Goal: Task Accomplishment & Management: Use online tool/utility

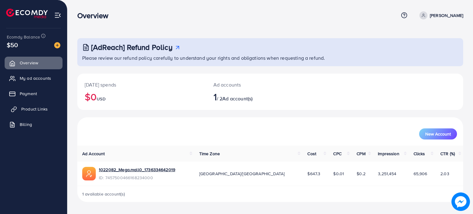
click at [46, 109] on span "Product Links" at bounding box center [34, 109] width 26 height 6
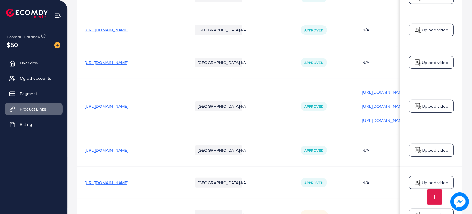
scroll to position [0, 105]
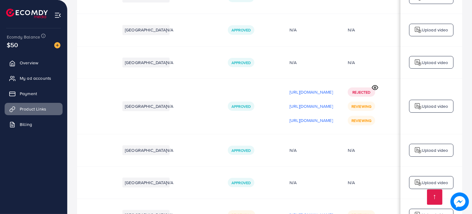
scroll to position [0, 105]
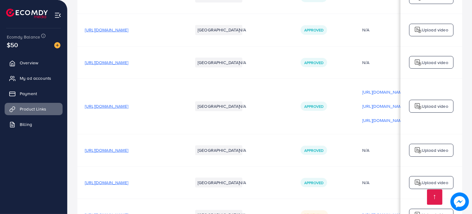
scroll to position [0, 105]
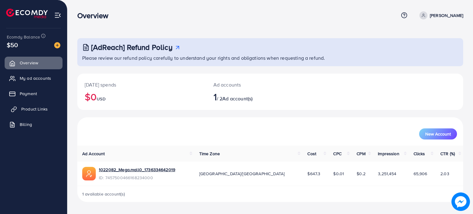
click at [44, 108] on span "Product Links" at bounding box center [34, 109] width 26 height 6
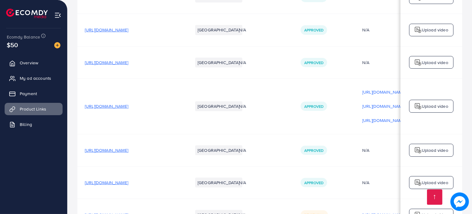
scroll to position [0, 105]
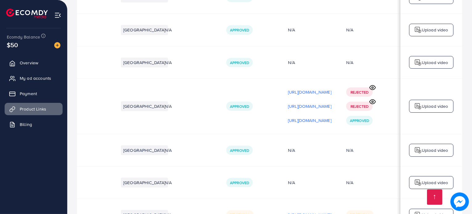
click at [372, 99] on icon at bounding box center [372, 102] width 6 height 6
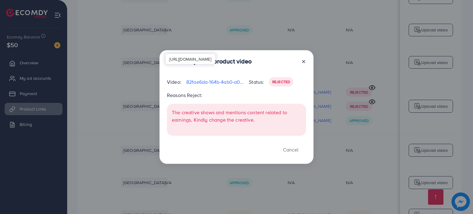
click at [232, 83] on p "82fae6da-164b-4ab0-a06c-a34e93044287-1760095406963.mp4" at bounding box center [215, 81] width 58 height 7
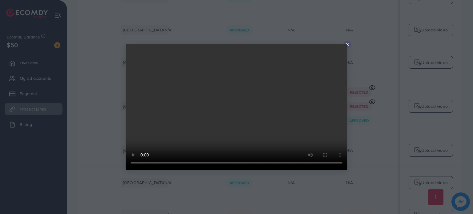
click at [348, 44] on line at bounding box center [347, 44] width 2 height 2
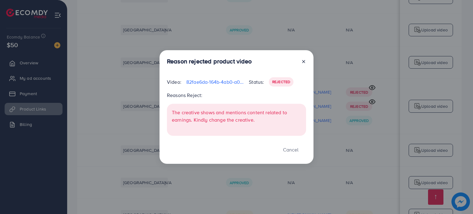
click at [303, 63] on line at bounding box center [303, 61] width 2 height 2
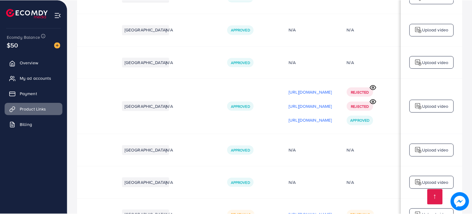
scroll to position [0, 103]
click at [320, 117] on p "[URL][DOMAIN_NAME]" at bounding box center [309, 120] width 43 height 7
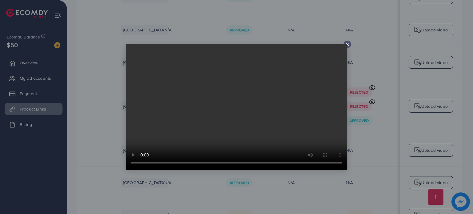
click at [349, 47] on icon at bounding box center [347, 44] width 5 height 5
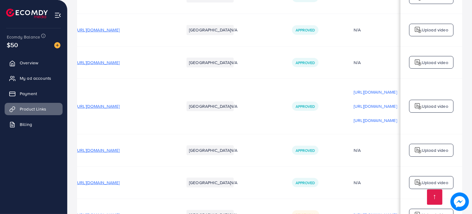
scroll to position [0, 0]
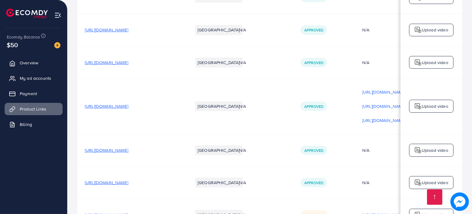
drag, startPoint x: 126, startPoint y: 28, endPoint x: 110, endPoint y: 51, distance: 27.9
click at [110, 79] on td "[URL][DOMAIN_NAME]" at bounding box center [131, 106] width 108 height 55
click at [127, 103] on span "[URL][DOMAIN_NAME]" at bounding box center [106, 106] width 43 height 6
drag, startPoint x: 147, startPoint y: 138, endPoint x: 112, endPoint y: 137, distance: 35.1
drag, startPoint x: 112, startPoint y: 137, endPoint x: 128, endPoint y: 168, distance: 34.9
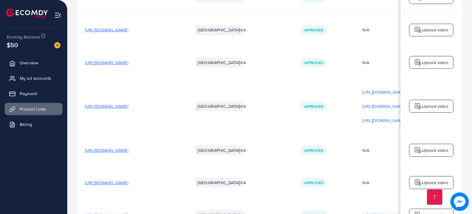
click at [29, 79] on span "My ad accounts" at bounding box center [36, 78] width 31 height 6
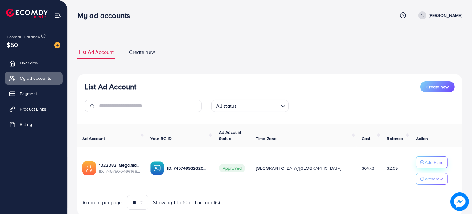
click at [424, 162] on p "Add Fund" at bounding box center [433, 162] width 19 height 7
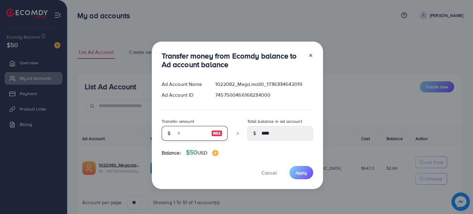
click at [192, 135] on input "number" at bounding box center [191, 133] width 31 height 15
type input "*"
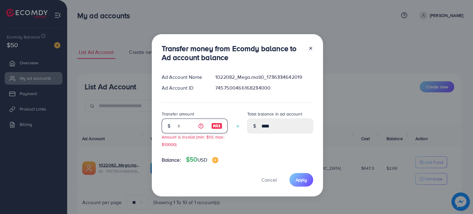
type input "****"
type input "**"
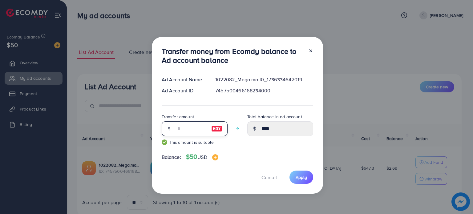
type input "*****"
type input "**"
click at [304, 181] on button "Apply" at bounding box center [301, 177] width 24 height 13
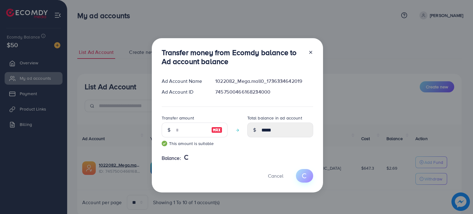
type input "****"
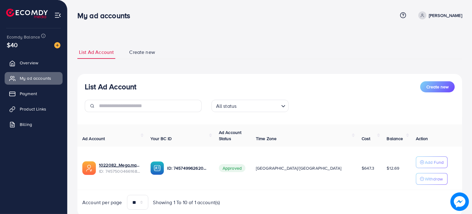
click at [301, 26] on nav "My ad accounts Help Center Contact Support Term and policy About Us Zia Ullah K…" at bounding box center [269, 15] width 384 height 22
click at [39, 105] on link "Product Links" at bounding box center [34, 109] width 58 height 12
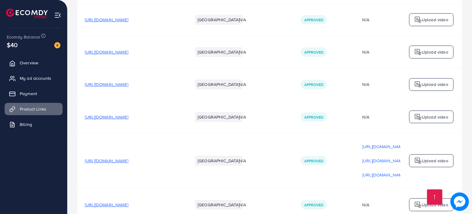
scroll to position [4858, 0]
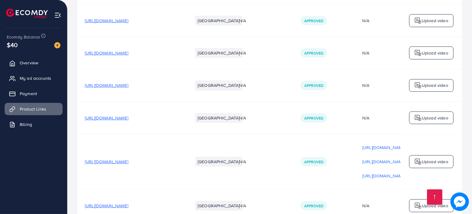
click at [437, 158] on p "Upload video" at bounding box center [434, 161] width 26 height 7
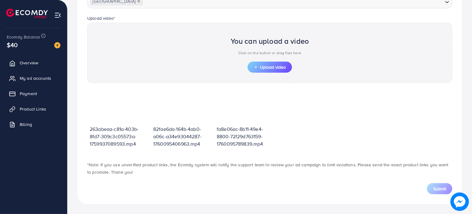
scroll to position [191, 0]
click at [278, 66] on span "Upload video" at bounding box center [269, 68] width 32 height 4
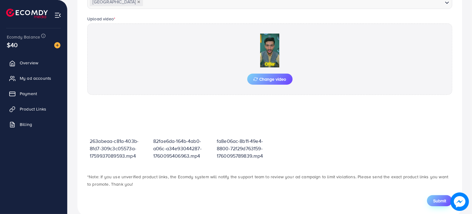
click at [439, 199] on span "Submit" at bounding box center [439, 201] width 13 height 6
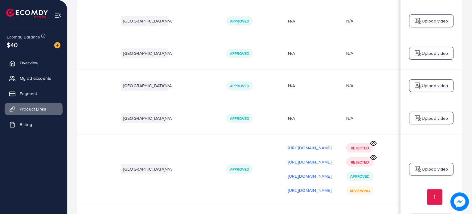
scroll to position [4856, 0]
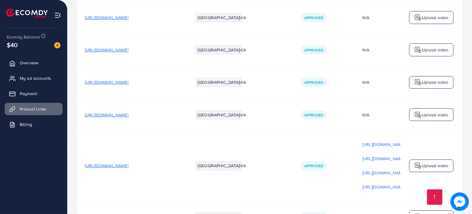
scroll to position [0, 105]
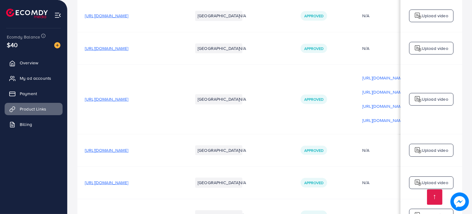
scroll to position [0, 105]
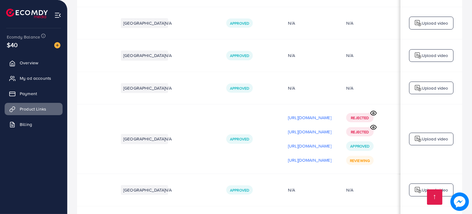
scroll to position [0, 105]
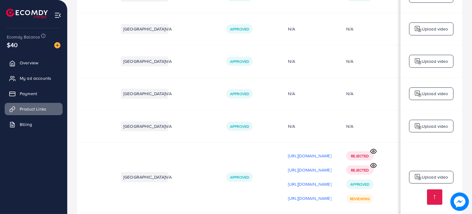
scroll to position [0, 105]
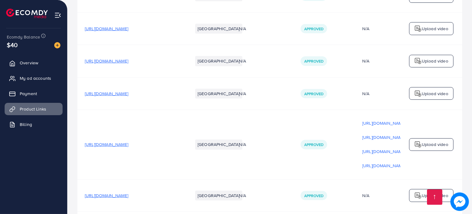
scroll to position [0, 105]
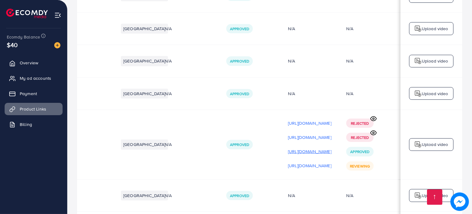
click at [288, 148] on p "[URL][DOMAIN_NAME]" at bounding box center [309, 151] width 43 height 7
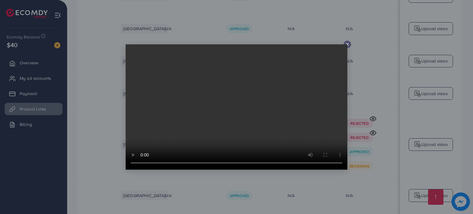
click at [345, 45] on video at bounding box center [237, 106] width 222 height 125
click at [349, 43] on line at bounding box center [347, 44] width 2 height 2
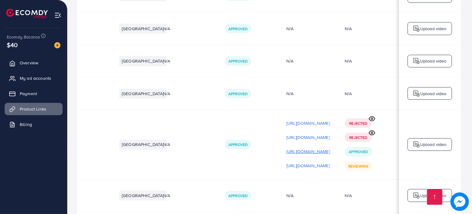
scroll to position [0, 103]
click at [308, 162] on p "[URL][DOMAIN_NAME]" at bounding box center [309, 165] width 43 height 7
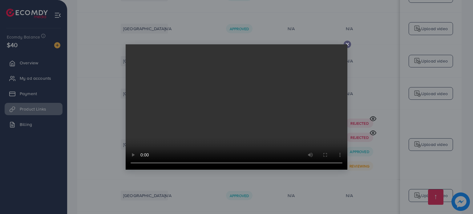
click at [347, 44] on video at bounding box center [237, 106] width 222 height 125
click at [347, 45] on icon at bounding box center [347, 44] width 5 height 5
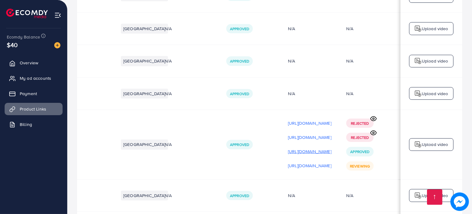
scroll to position [0, 0]
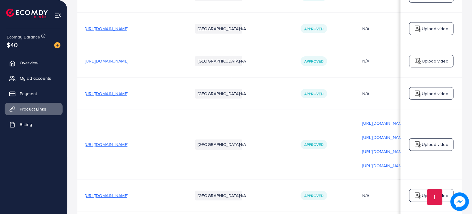
click at [109, 141] on span "[URL][DOMAIN_NAME]" at bounding box center [106, 144] width 43 height 6
